Goal: Check status: Check status

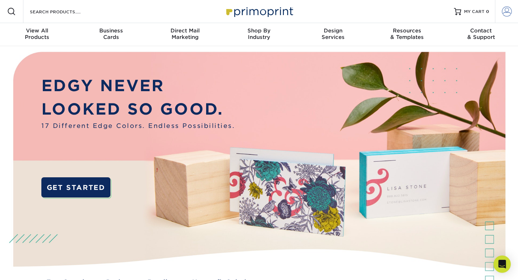
type input "[EMAIL_ADDRESS][DOMAIN_NAME]"
click at [505, 10] on span at bounding box center [507, 11] width 10 height 10
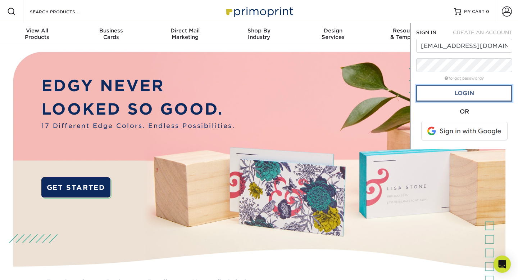
click at [466, 91] on link "Login" at bounding box center [464, 93] width 96 height 17
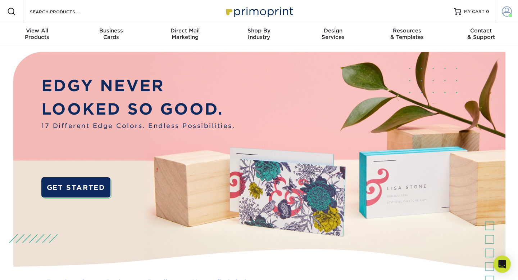
click at [505, 10] on span at bounding box center [507, 11] width 10 height 10
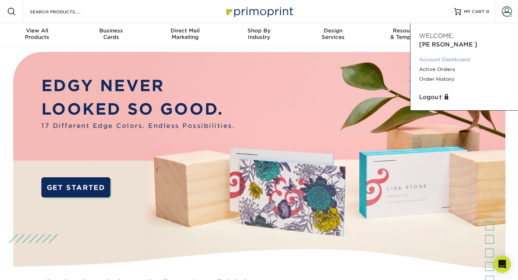
click at [456, 55] on link "Account Dashboard" at bounding box center [464, 60] width 90 height 10
click at [426, 55] on link "Account Dashboard" at bounding box center [464, 60] width 90 height 10
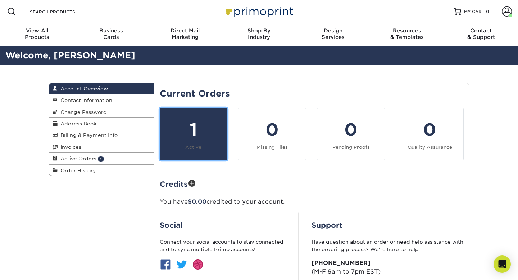
click at [198, 148] on small "Active" at bounding box center [193, 146] width 16 height 5
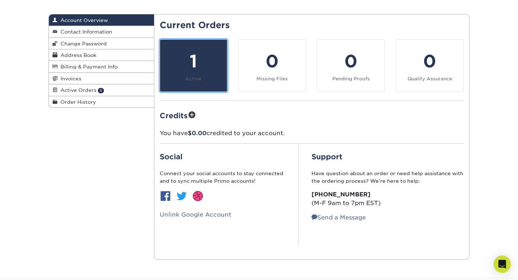
scroll to position [21, 0]
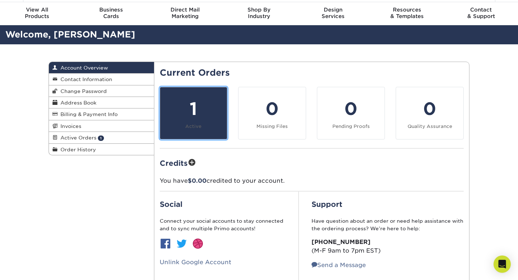
click at [185, 104] on div "1" at bounding box center [193, 109] width 59 height 26
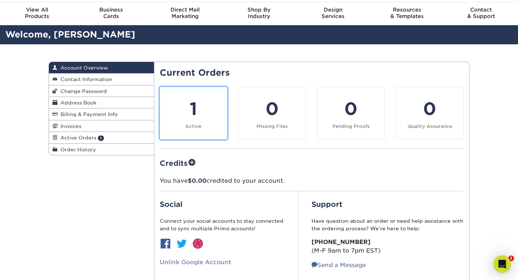
scroll to position [0, 0]
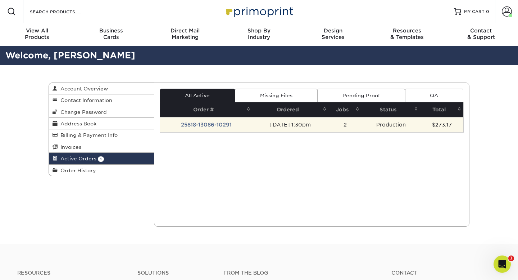
click at [197, 124] on td "25818-13086-10291" at bounding box center [206, 124] width 93 height 15
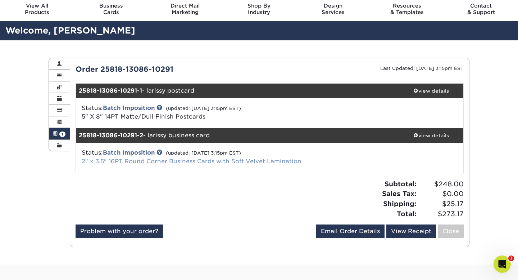
scroll to position [15, 0]
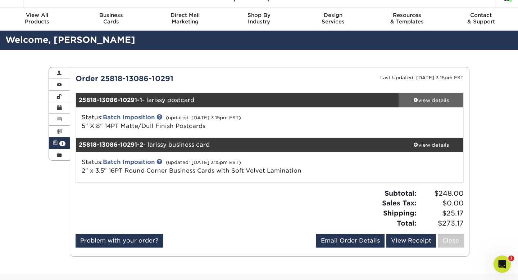
click at [425, 100] on div "view details" at bounding box center [431, 99] width 65 height 7
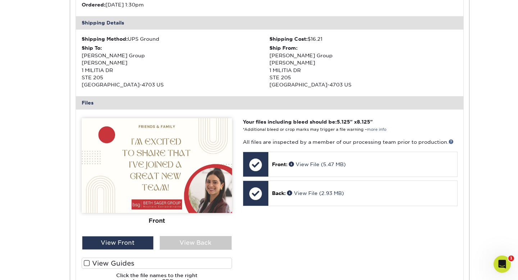
scroll to position [228, 0]
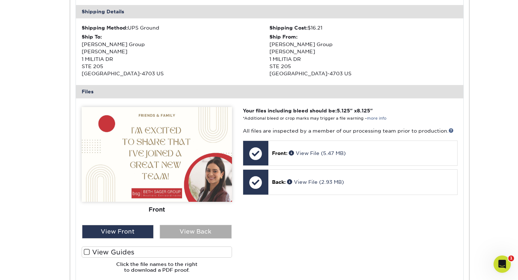
click at [216, 232] on div "View Back" at bounding box center [196, 232] width 72 height 14
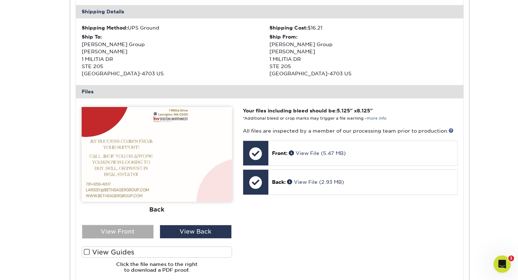
click at [138, 228] on div "View Front" at bounding box center [118, 232] width 72 height 14
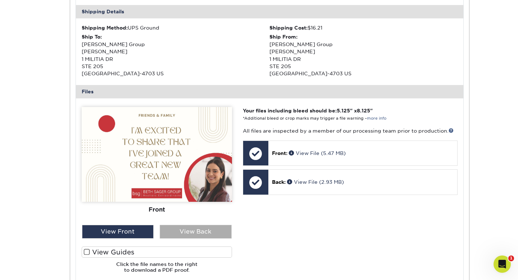
click at [165, 232] on div "View Back" at bounding box center [196, 232] width 72 height 14
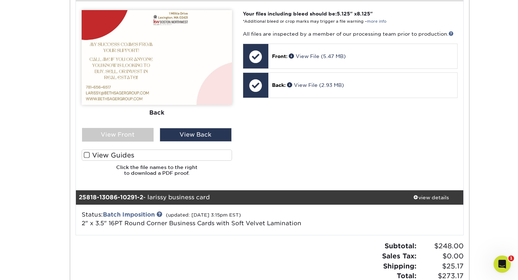
scroll to position [269, 0]
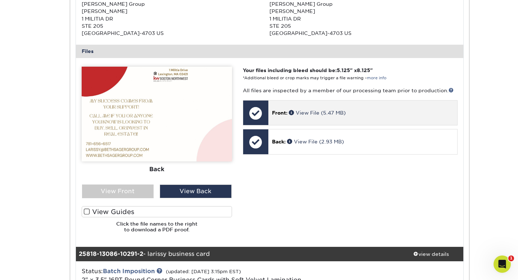
click at [251, 110] on div at bounding box center [255, 112] width 25 height 25
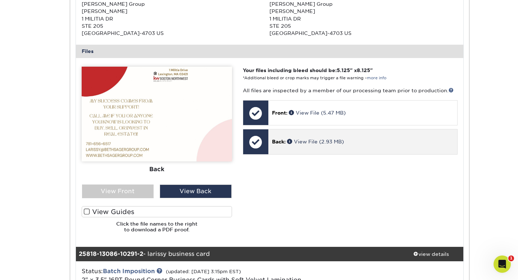
click at [257, 140] on div at bounding box center [255, 141] width 25 height 25
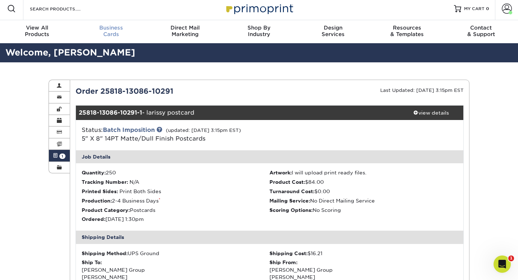
scroll to position [0, 0]
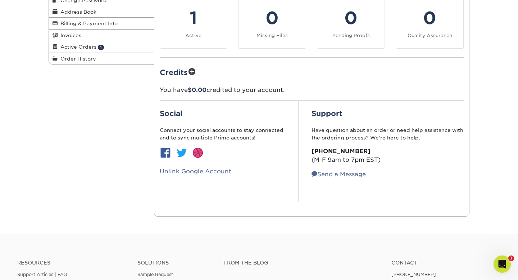
scroll to position [40, 0]
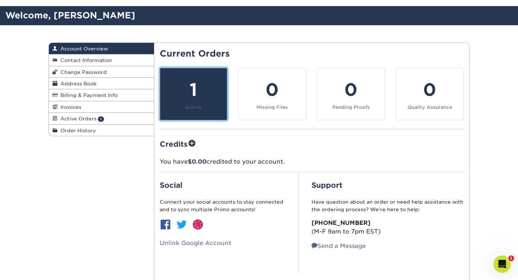
click at [191, 97] on div "1" at bounding box center [193, 90] width 59 height 26
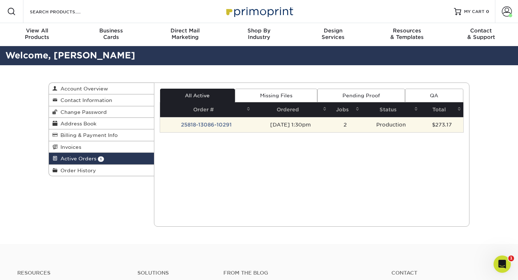
click at [189, 123] on td "25818-13086-10291" at bounding box center [206, 124] width 93 height 15
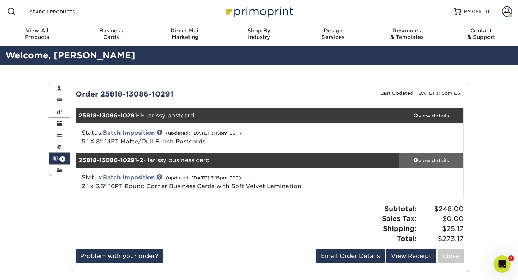
click at [423, 159] on div "view details" at bounding box center [431, 160] width 65 height 7
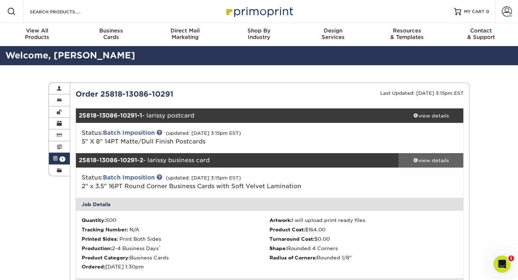
click at [425, 158] on div "view details" at bounding box center [431, 160] width 65 height 7
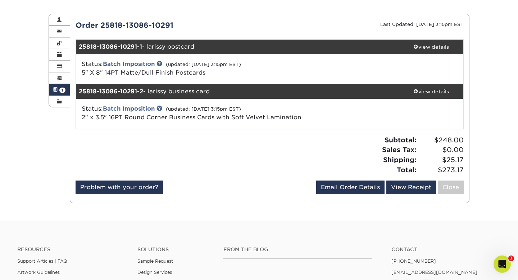
scroll to position [98, 0]
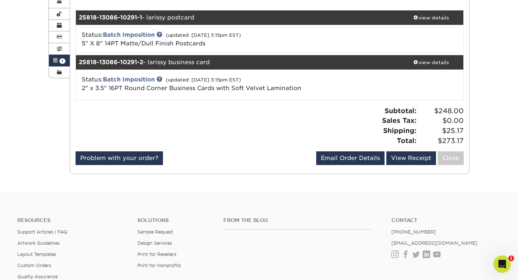
click at [126, 63] on strong "25818-13086-10291-2" at bounding box center [111, 62] width 64 height 7
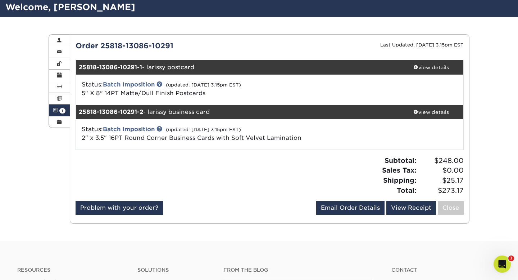
scroll to position [45, 0]
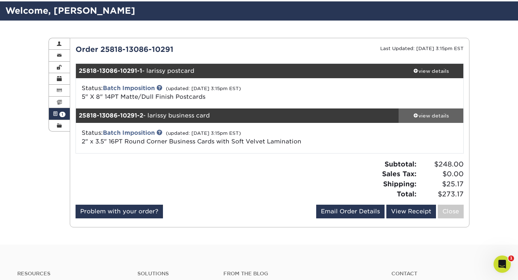
click at [420, 116] on div "view details" at bounding box center [431, 115] width 65 height 7
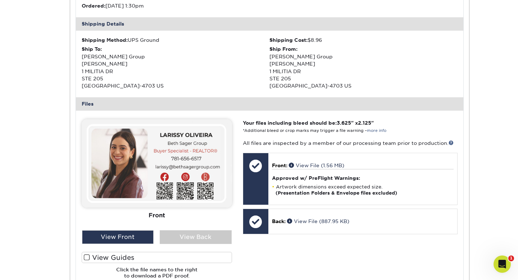
scroll to position [269, 0]
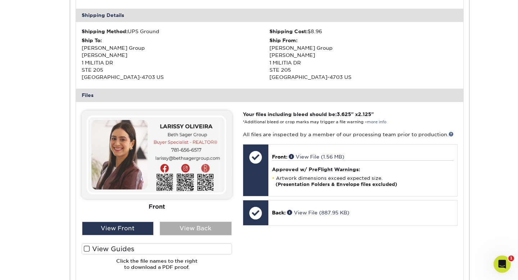
click at [190, 229] on div "View Back" at bounding box center [196, 228] width 72 height 14
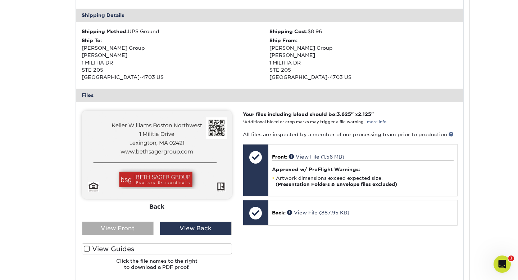
click at [143, 230] on div "View Front" at bounding box center [118, 228] width 72 height 14
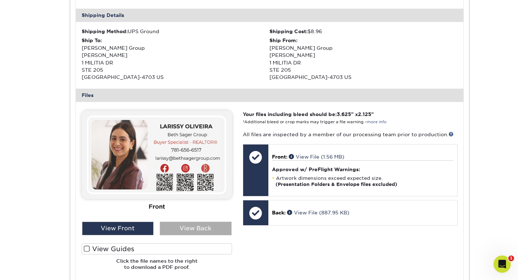
click at [179, 229] on div "View Back" at bounding box center [196, 228] width 72 height 14
